Goal: Information Seeking & Learning: Compare options

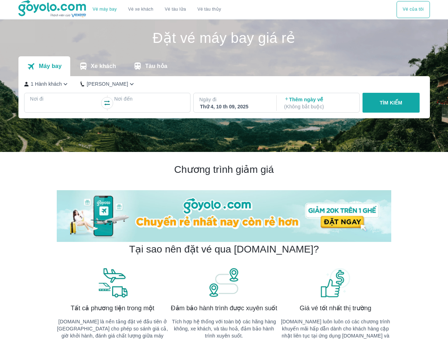
click at [224, 170] on h2 "Chương trình giảm giá" at bounding box center [224, 169] width 334 height 13
click at [208, 10] on button "Vé tàu thủy" at bounding box center [208, 9] width 35 height 17
click at [413, 10] on button "Vé của tôi" at bounding box center [412, 9] width 33 height 17
click at [44, 67] on p "Máy bay" at bounding box center [50, 66] width 23 height 7
click at [97, 67] on p "Xe khách" at bounding box center [103, 66] width 25 height 7
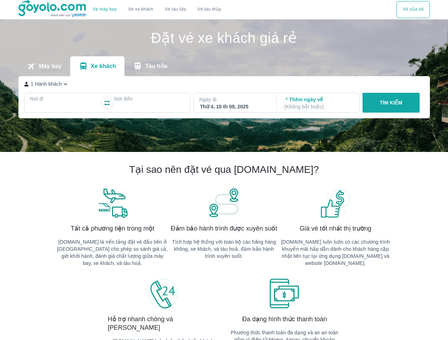
click at [149, 67] on p "Tàu hỏa" at bounding box center [156, 66] width 22 height 7
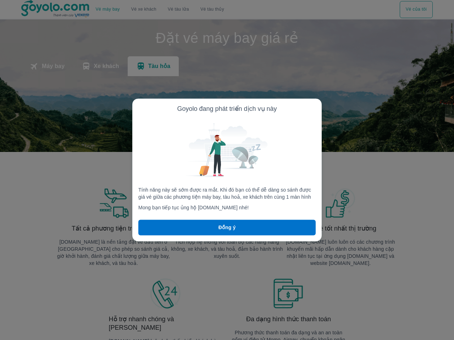
click at [46, 85] on div at bounding box center [227, 170] width 454 height 340
click at [99, 85] on div at bounding box center [227, 170] width 454 height 340
click at [65, 105] on div at bounding box center [227, 170] width 454 height 340
click at [107, 104] on div at bounding box center [227, 170] width 454 height 340
